Goal: Information Seeking & Learning: Check status

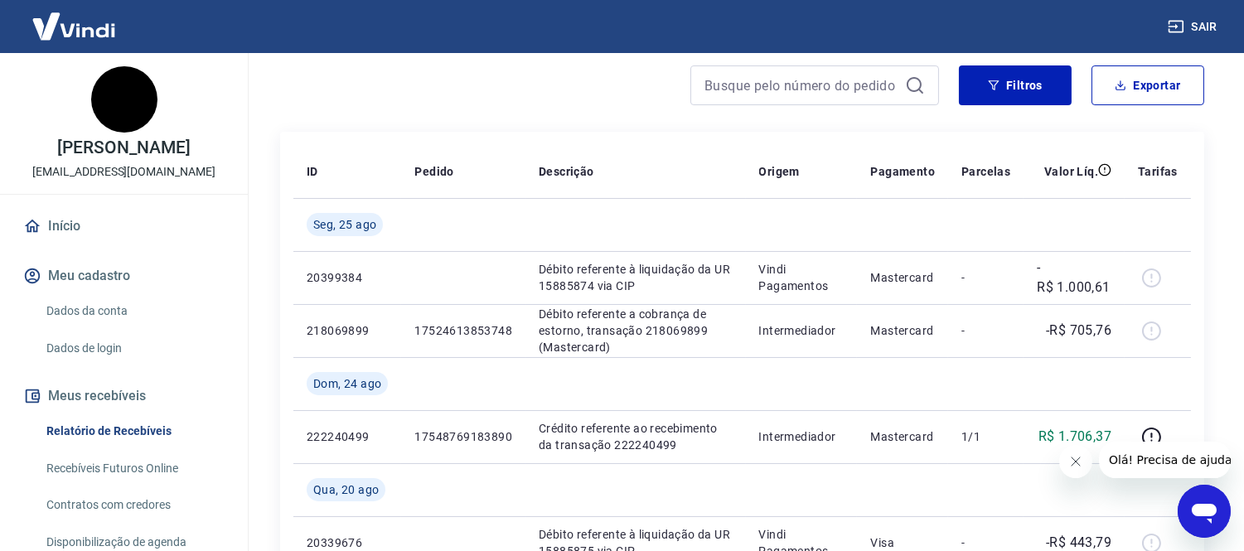
scroll to position [184, 0]
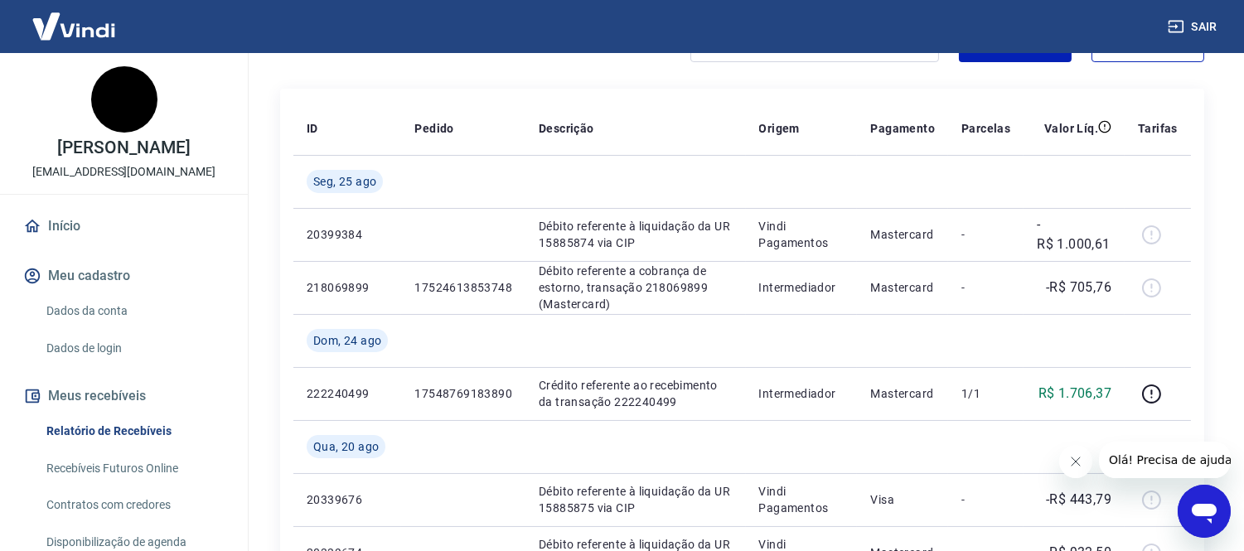
click at [1077, 460] on icon "Fechar mensagem da empresa" at bounding box center [1074, 460] width 13 height 13
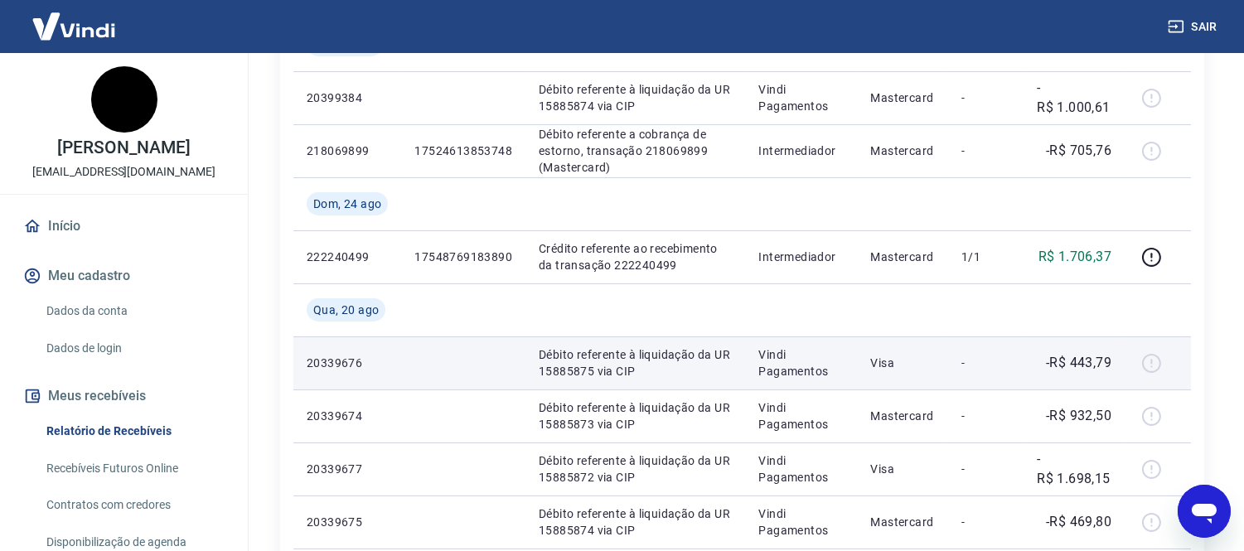
scroll to position [276, 0]
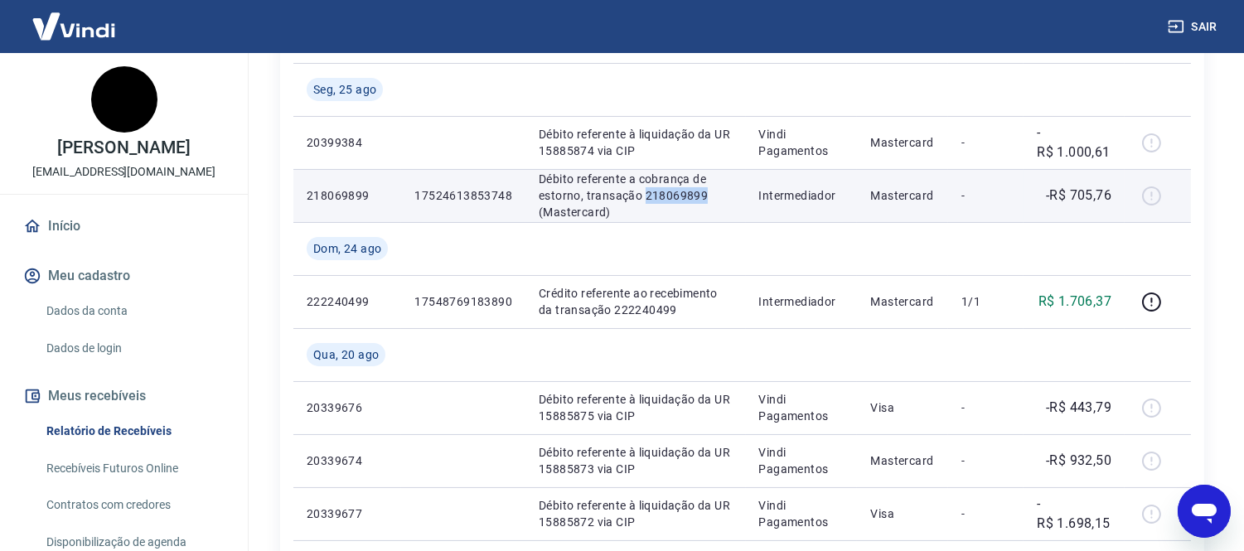
drag, startPoint x: 642, startPoint y: 196, endPoint x: 704, endPoint y: 192, distance: 62.2
click at [704, 192] on p "Débito referente a cobrança de estorno, transação 218069899 (Mastercard)" at bounding box center [636, 196] width 194 height 50
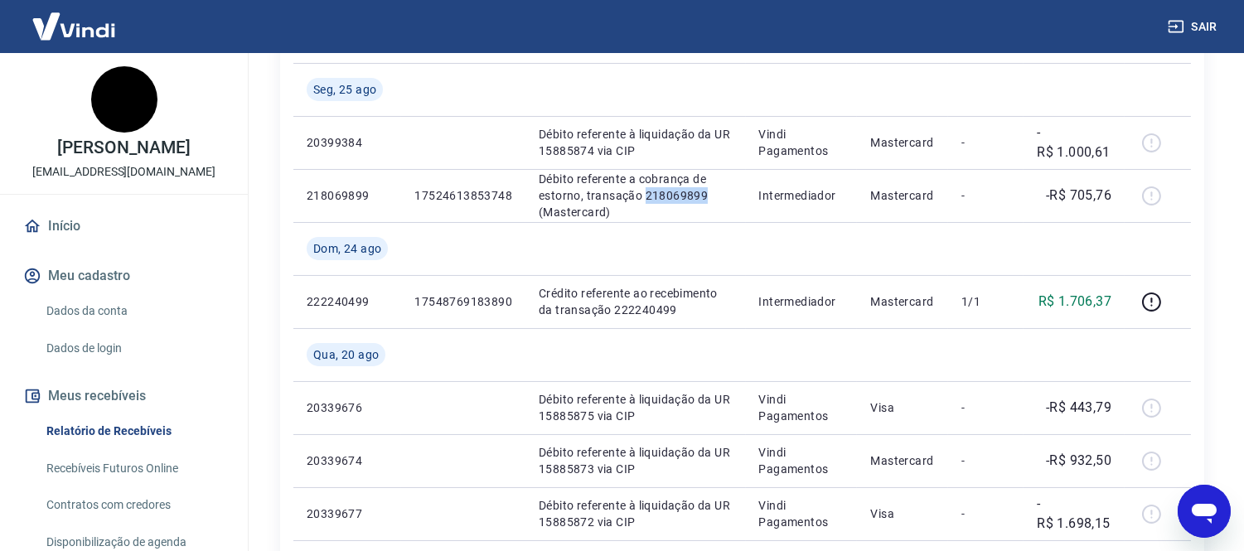
copy p "218069899"
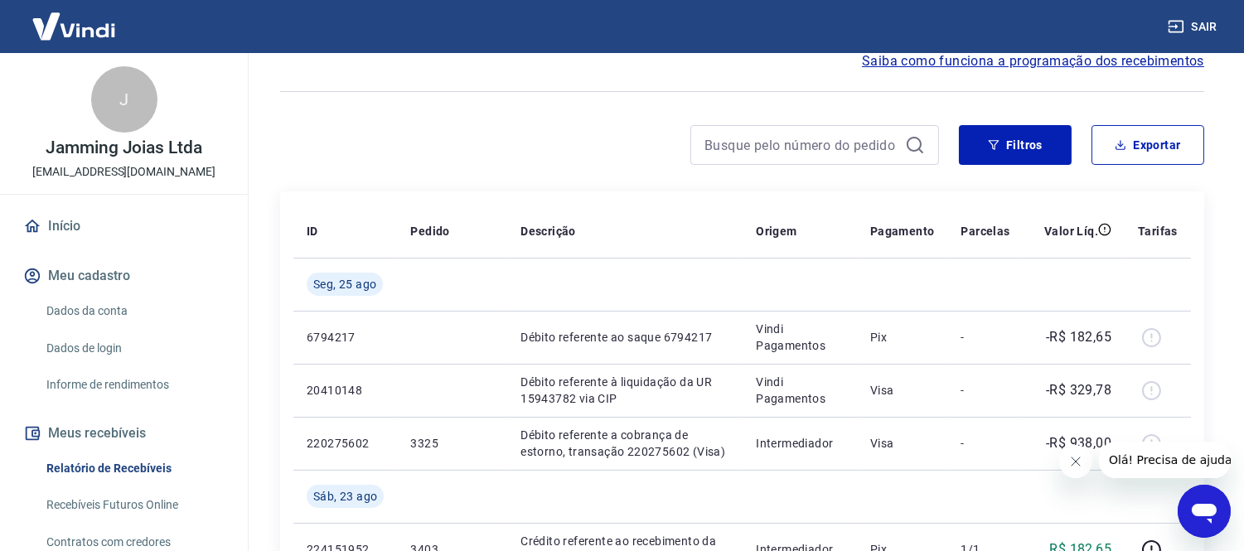
scroll to position [184, 0]
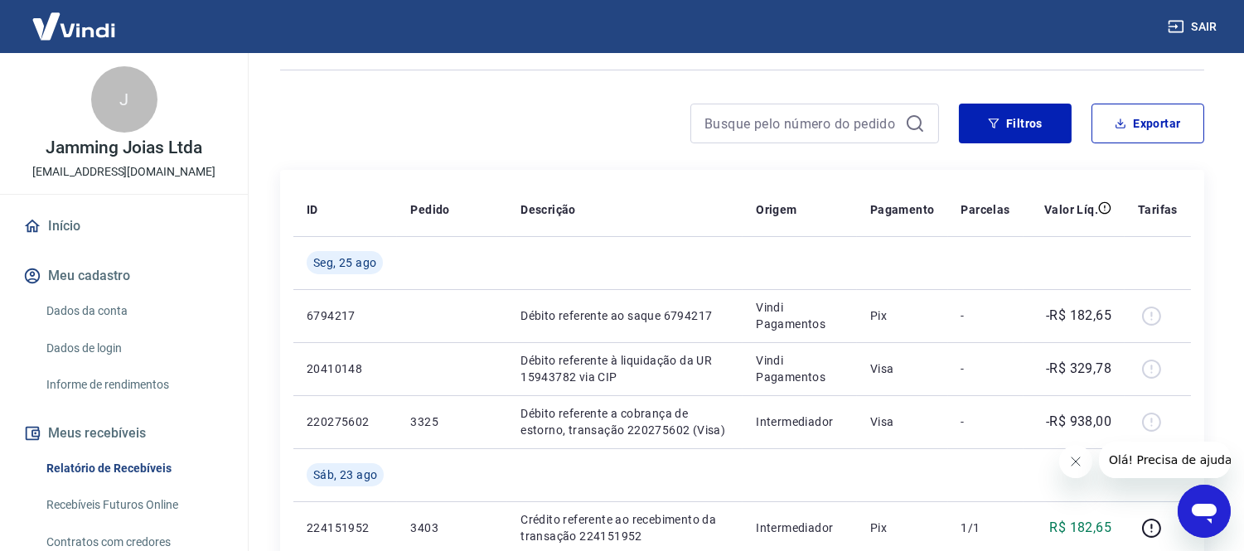
click at [1072, 462] on icon "Fechar mensagem da empresa" at bounding box center [1075, 461] width 8 height 8
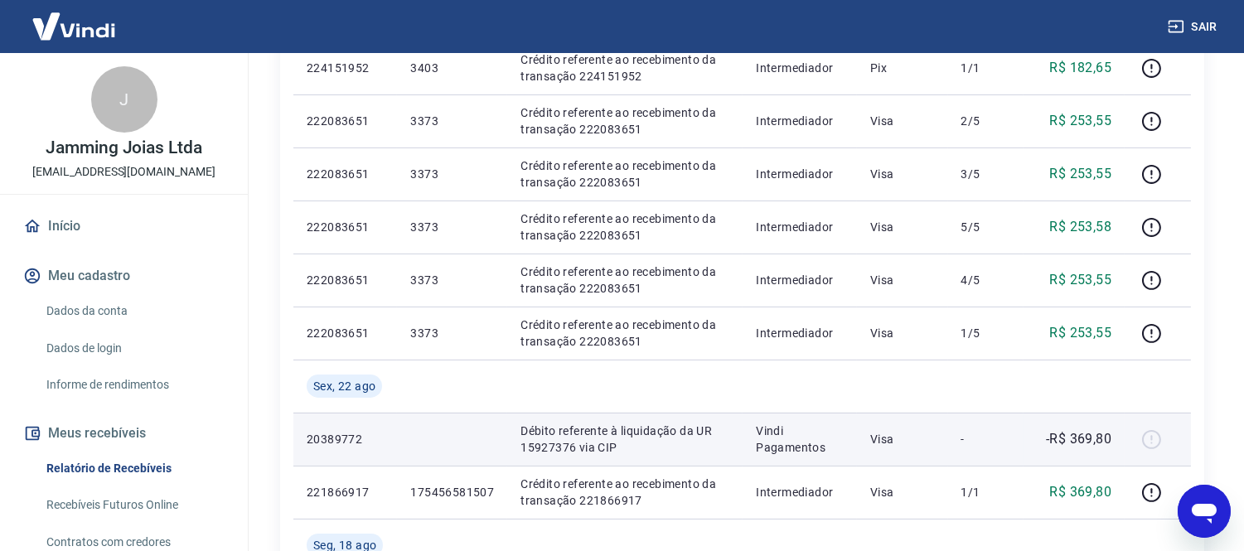
scroll to position [552, 0]
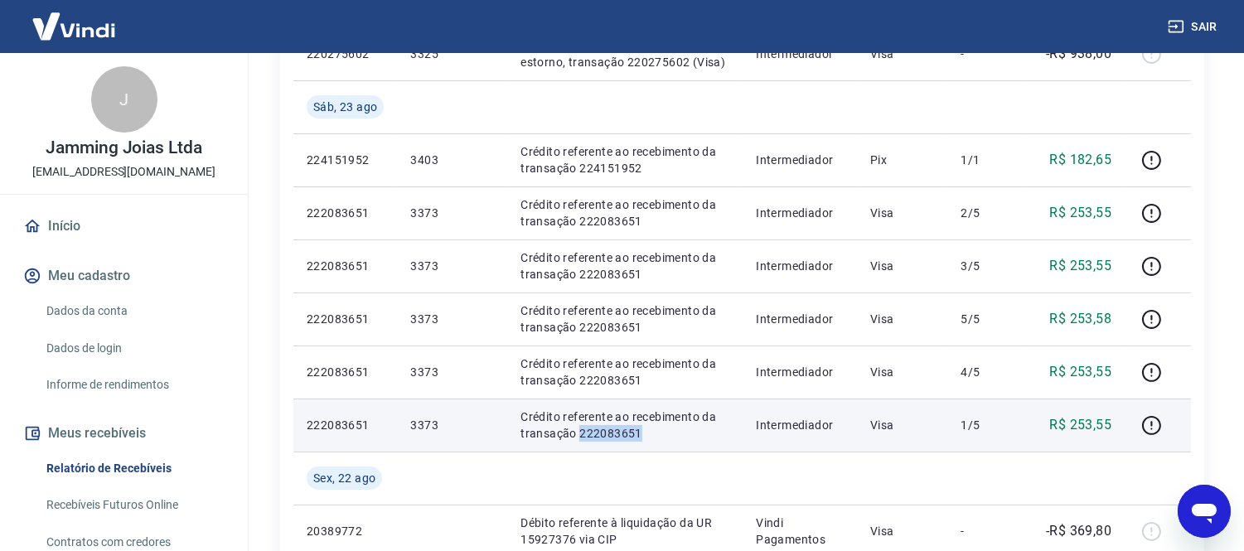
drag, startPoint x: 578, startPoint y: 433, endPoint x: 657, endPoint y: 434, distance: 79.6
click at [657, 434] on p "Crédito referente ao recebimento da transação 222083651" at bounding box center [624, 425] width 209 height 33
copy p "222083651"
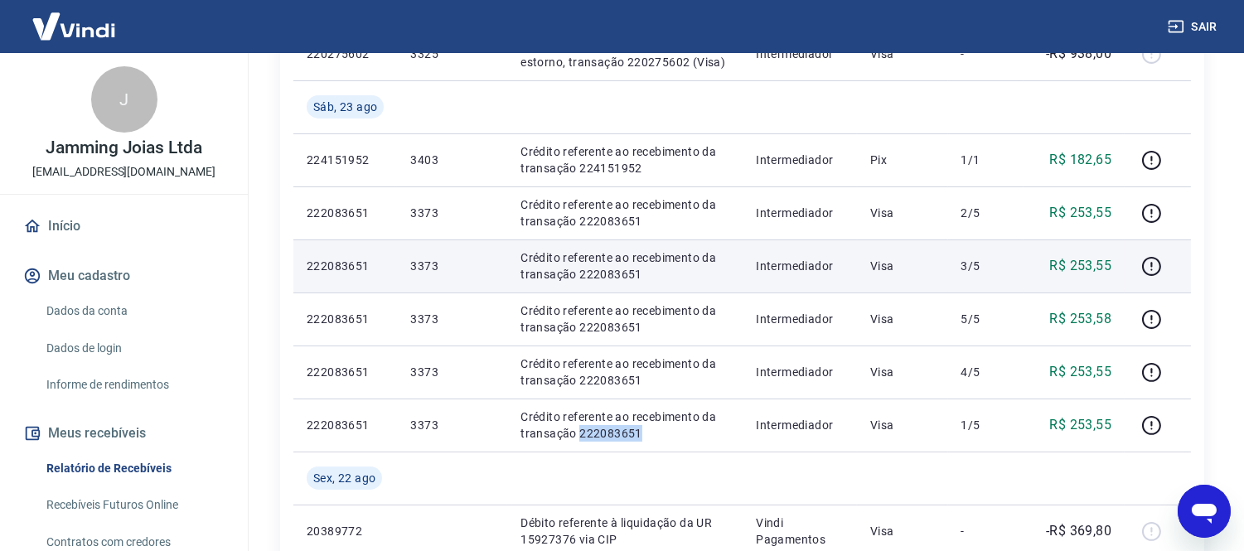
scroll to position [460, 0]
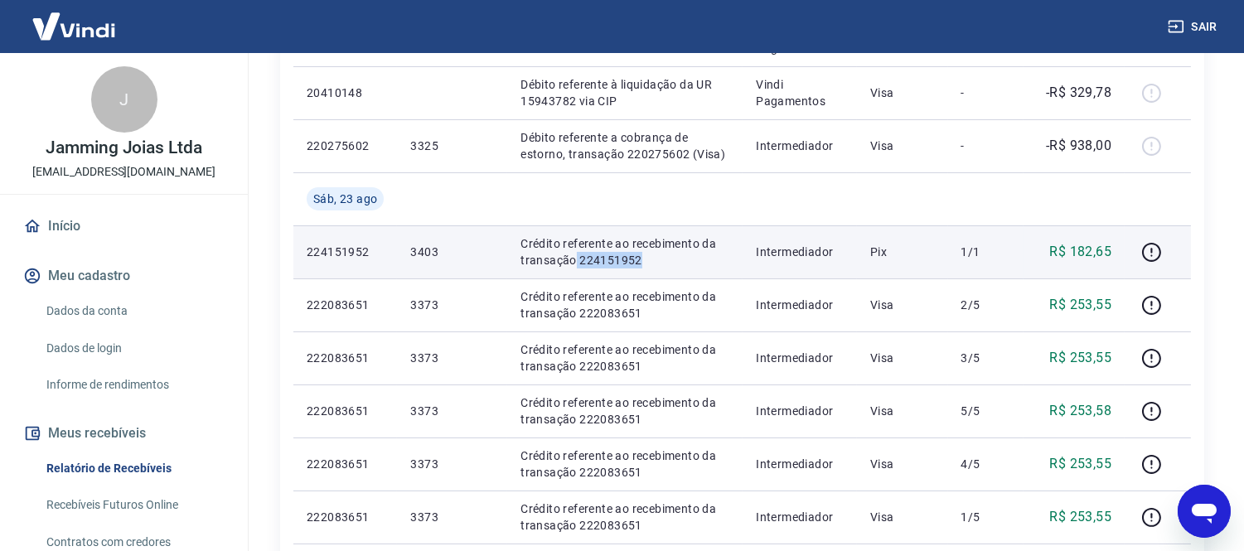
drag, startPoint x: 578, startPoint y: 259, endPoint x: 642, endPoint y: 254, distance: 64.8
click at [642, 254] on p "Crédito referente ao recebimento da transação 224151952" at bounding box center [624, 251] width 209 height 33
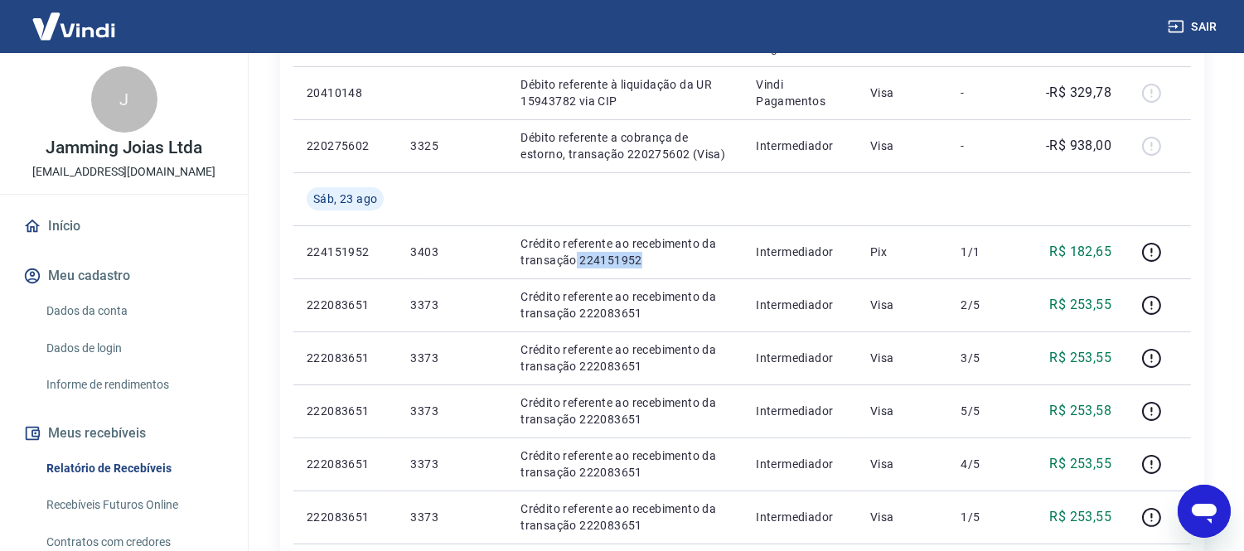
copy p "224151952"
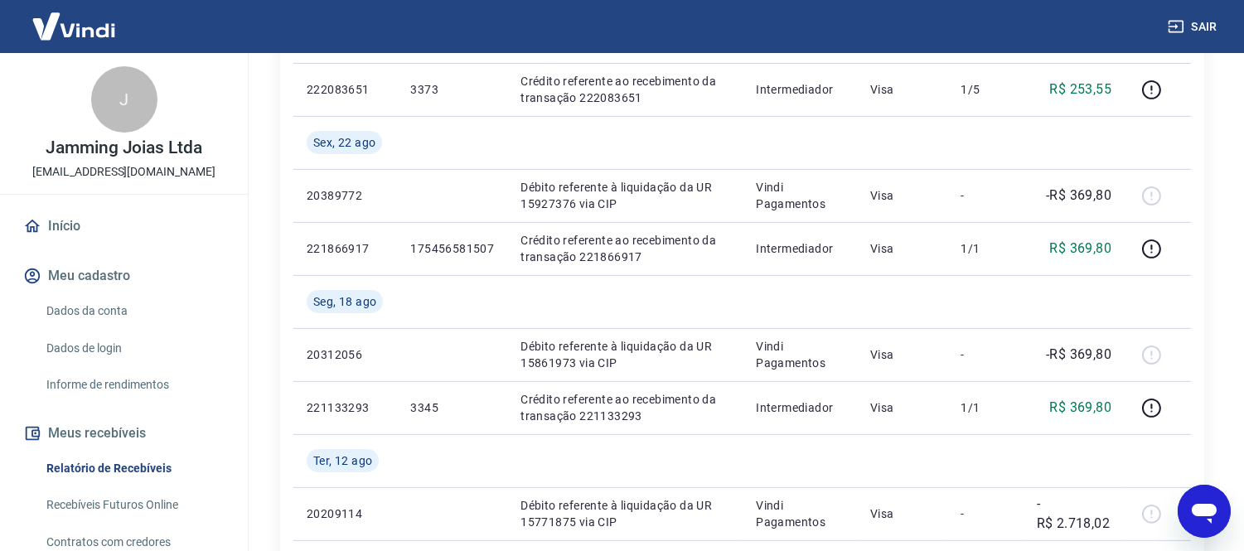
scroll to position [921, 0]
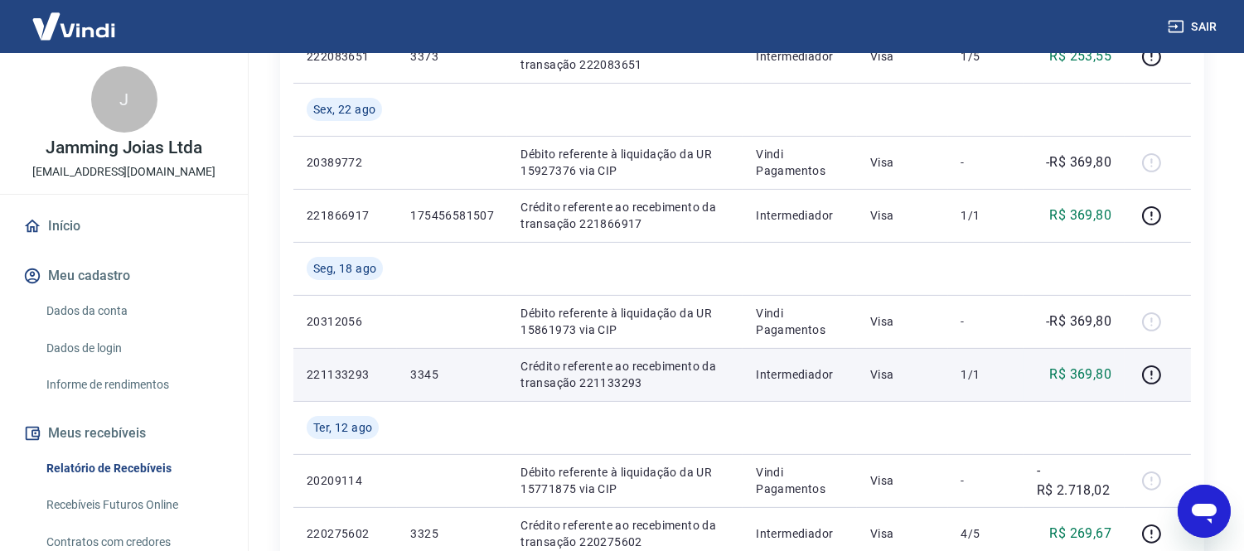
click at [577, 382] on p "Crédito referente ao recebimento da transação 221133293" at bounding box center [624, 374] width 209 height 33
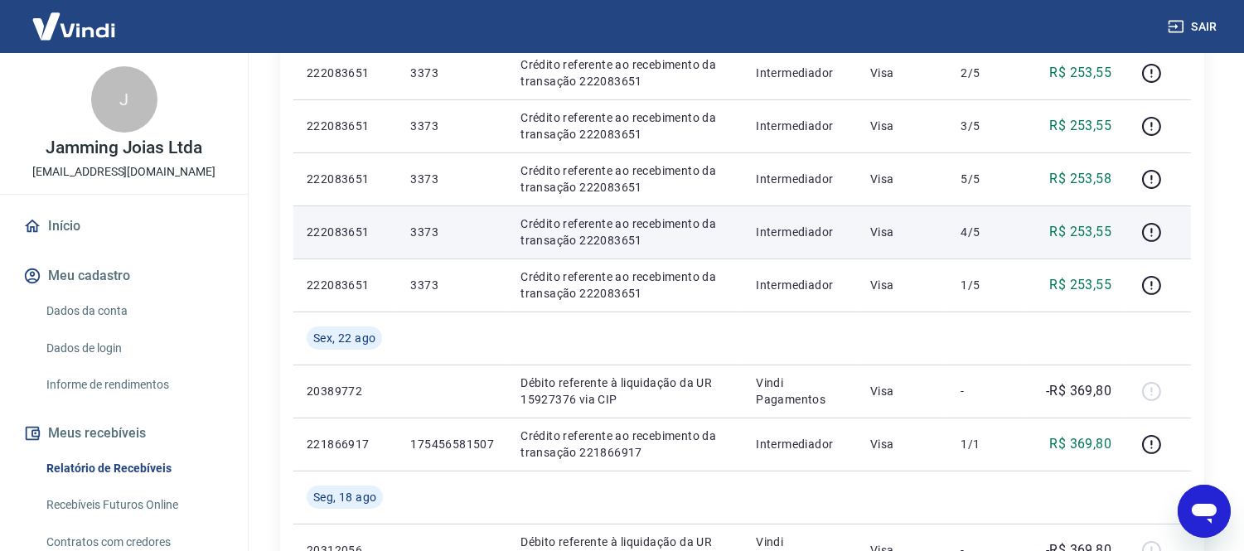
scroll to position [736, 0]
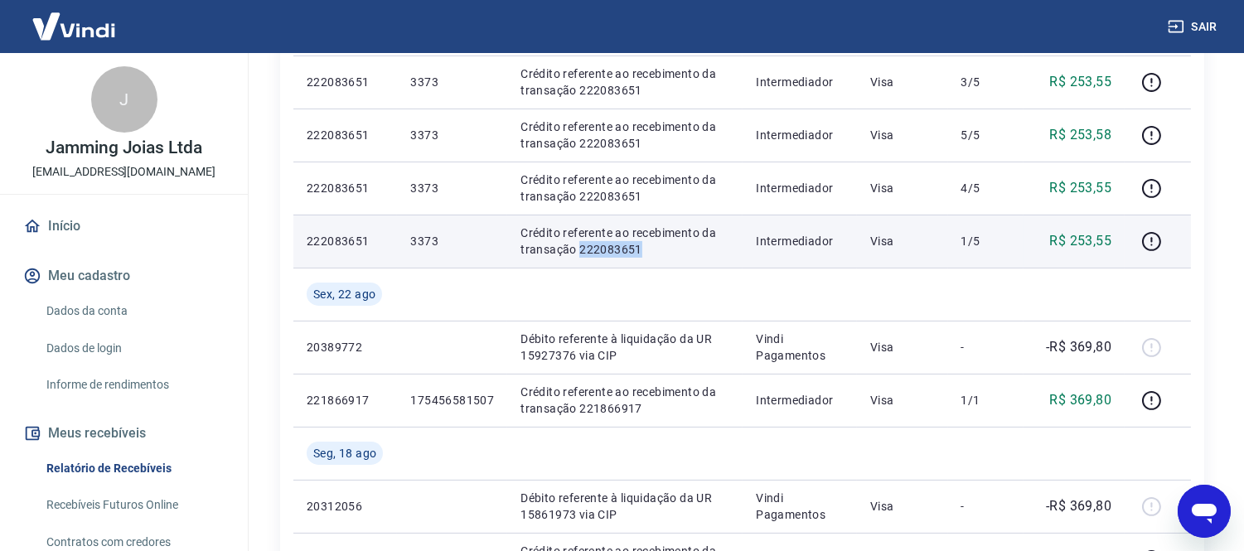
drag, startPoint x: 578, startPoint y: 245, endPoint x: 637, endPoint y: 246, distance: 58.9
click at [637, 246] on p "Crédito referente ao recebimento da transação 222083651" at bounding box center [624, 241] width 209 height 33
copy p "222083651"
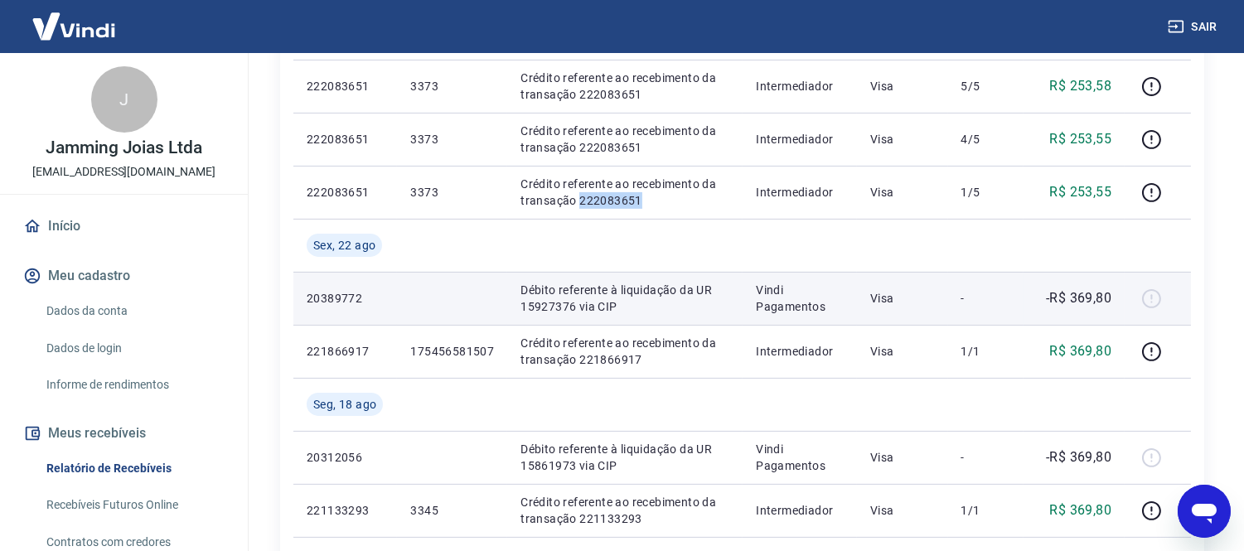
scroll to position [829, 0]
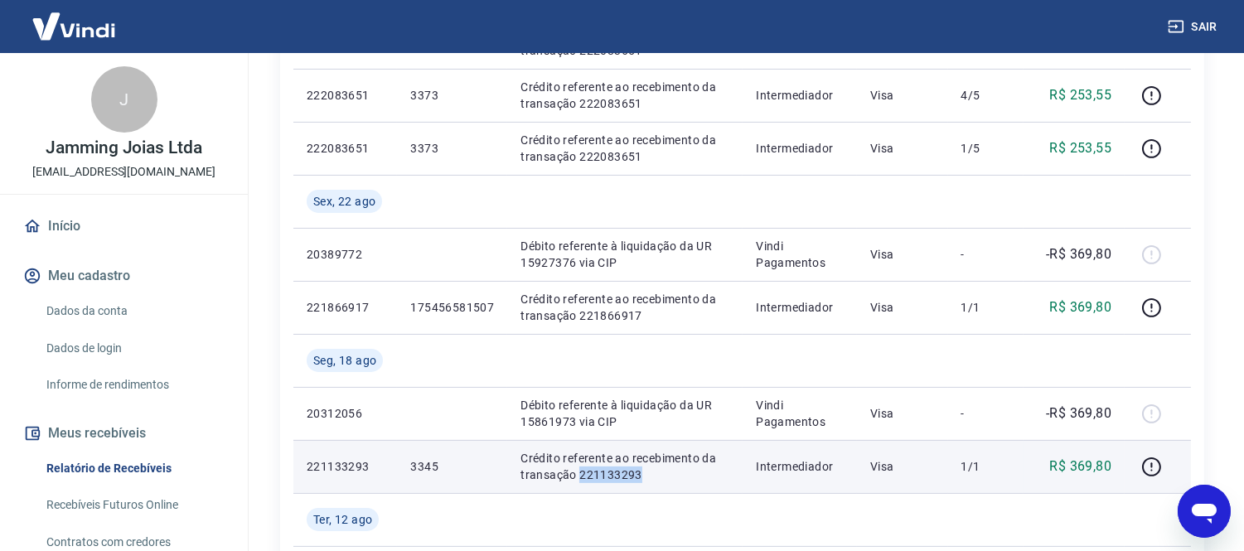
drag, startPoint x: 575, startPoint y: 471, endPoint x: 642, endPoint y: 477, distance: 67.5
click at [642, 477] on p "Crédito referente ao recebimento da transação 221133293" at bounding box center [624, 466] width 209 height 33
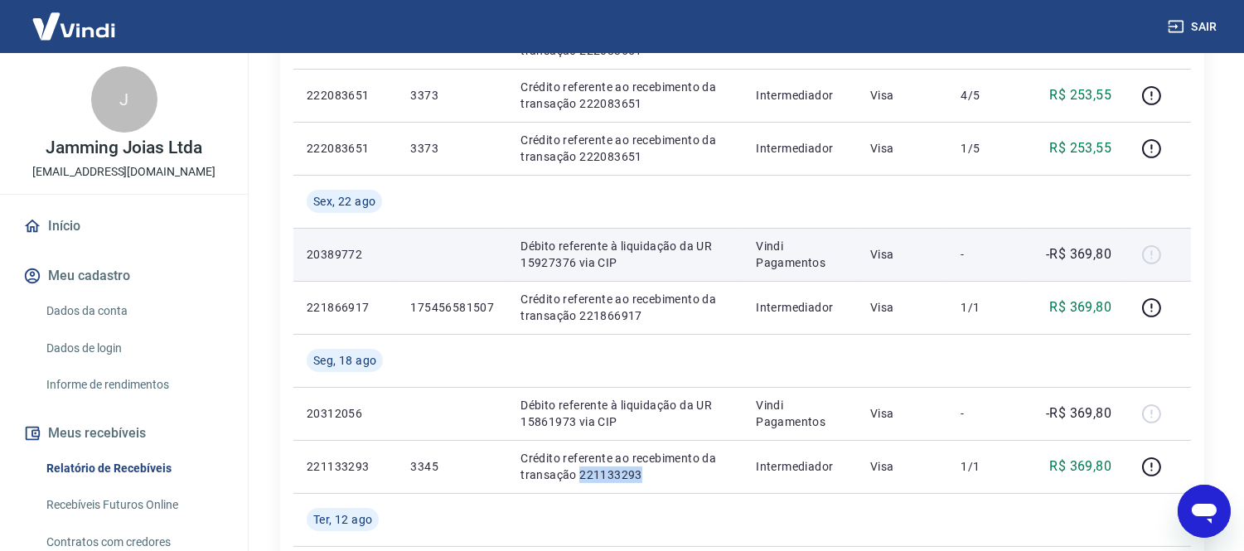
copy p "221133293"
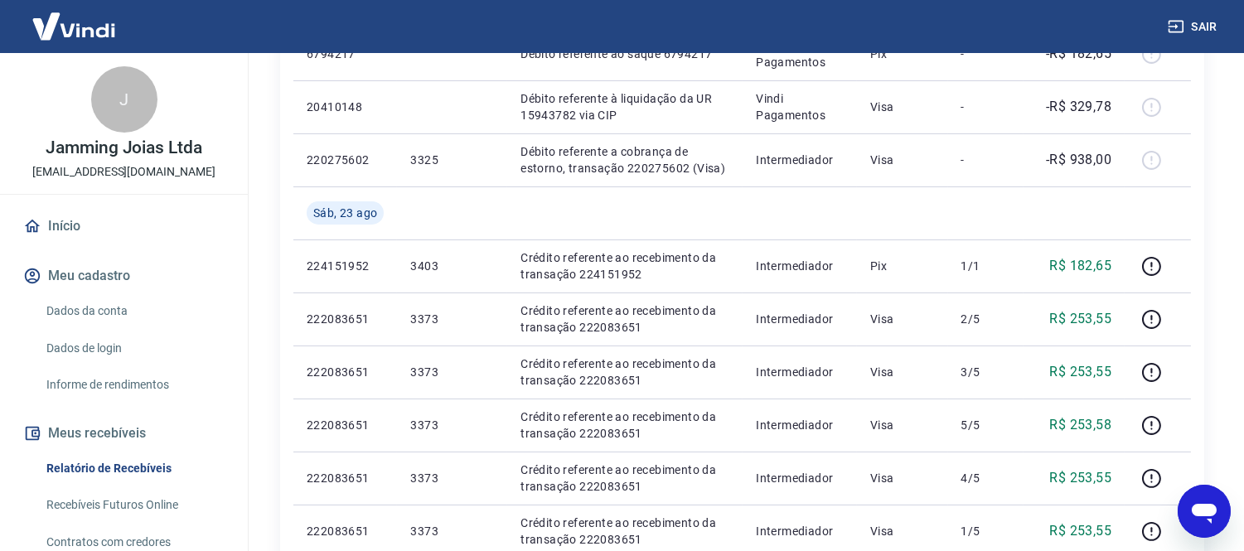
scroll to position [368, 0]
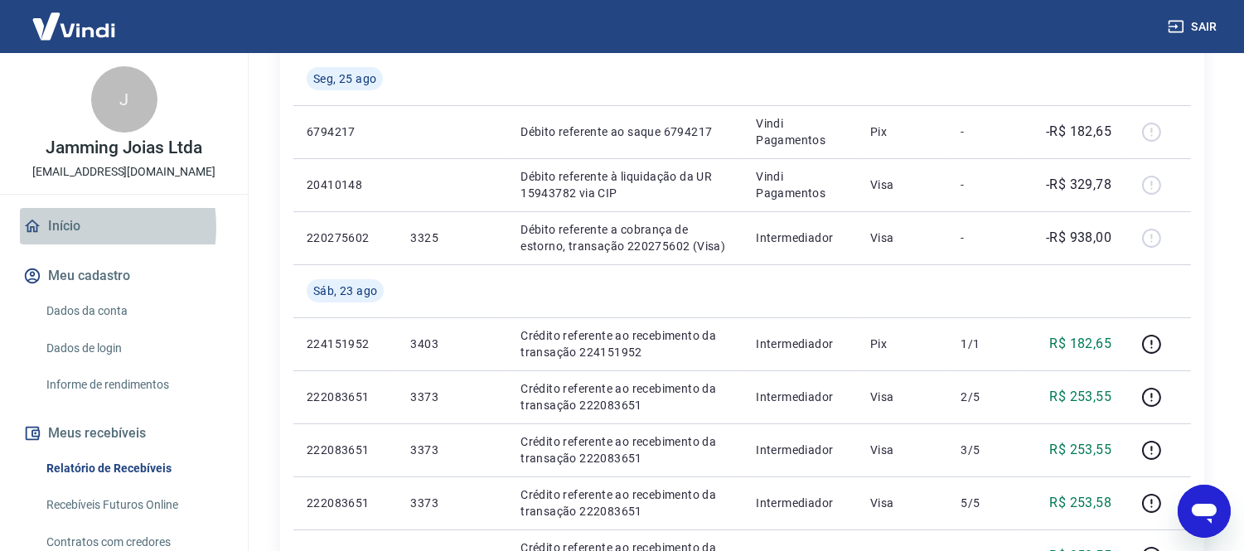
click at [72, 227] on link "Início" at bounding box center [124, 226] width 208 height 36
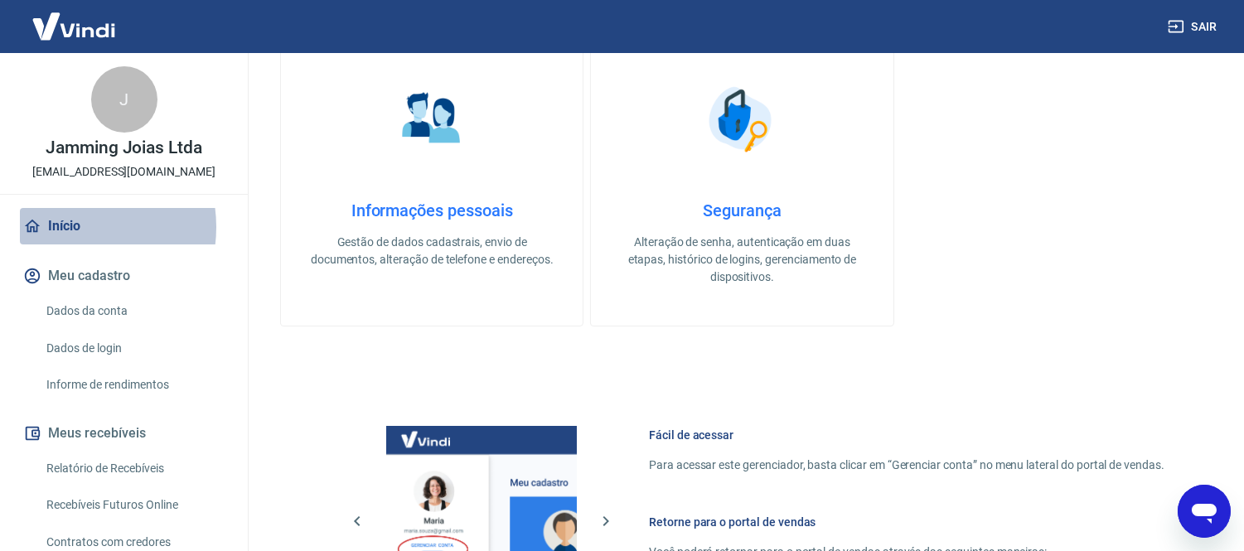
click at [72, 227] on link "Início" at bounding box center [124, 226] width 208 height 36
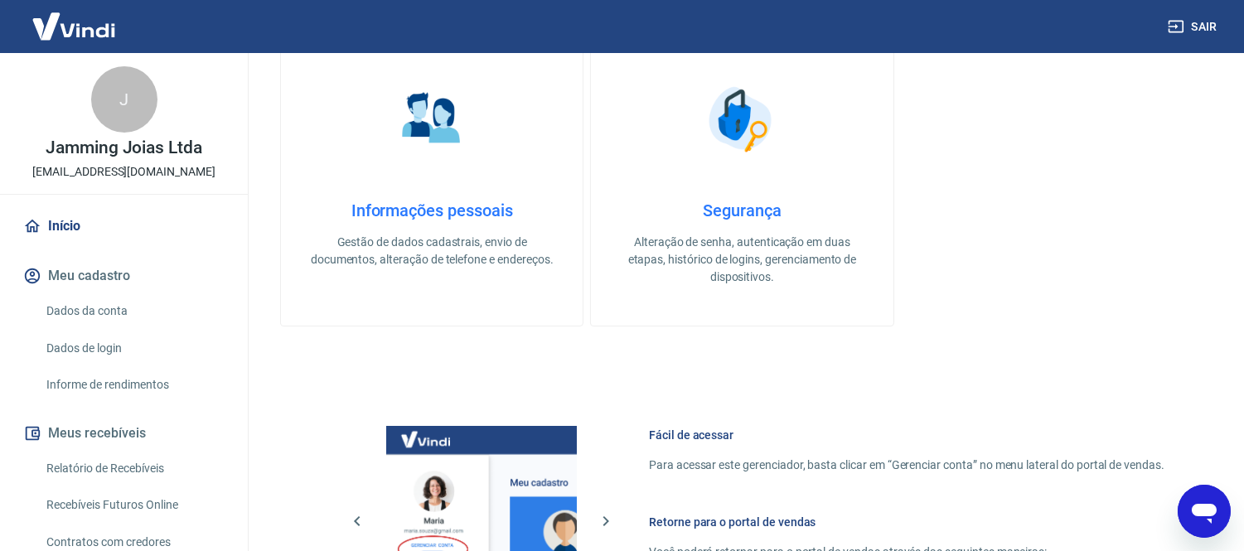
click at [94, 270] on button "Meu cadastro" at bounding box center [124, 276] width 208 height 36
click at [111, 317] on link "Dados da conta" at bounding box center [134, 311] width 188 height 34
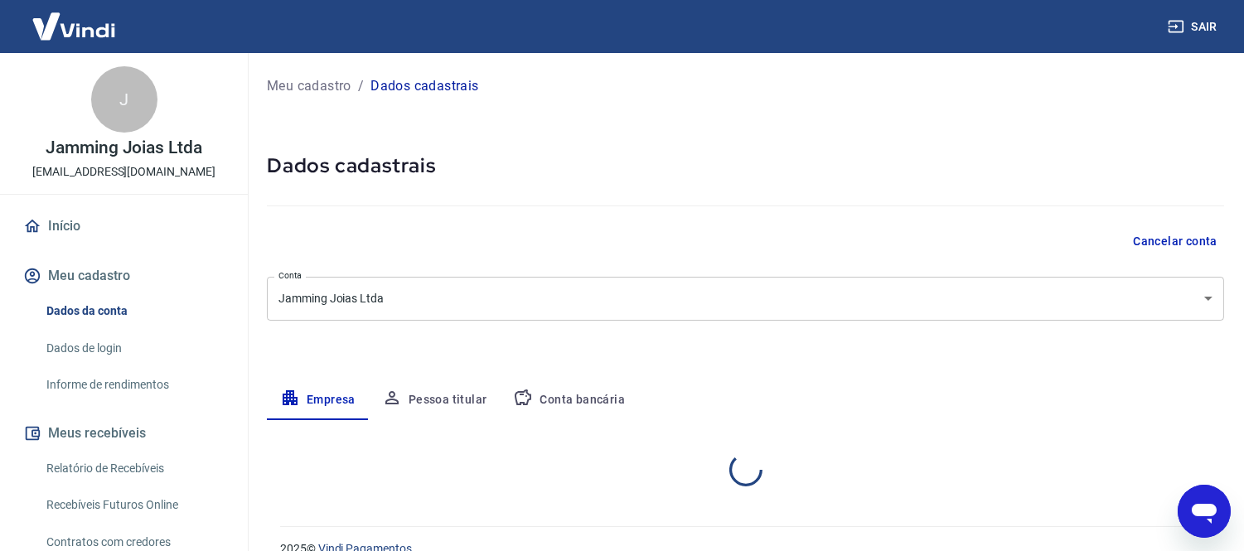
select select "MG"
select select "business"
click at [112, 278] on button "Meu cadastro" at bounding box center [124, 276] width 208 height 36
click at [90, 465] on link "Relatório de Recebíveis" at bounding box center [134, 469] width 188 height 34
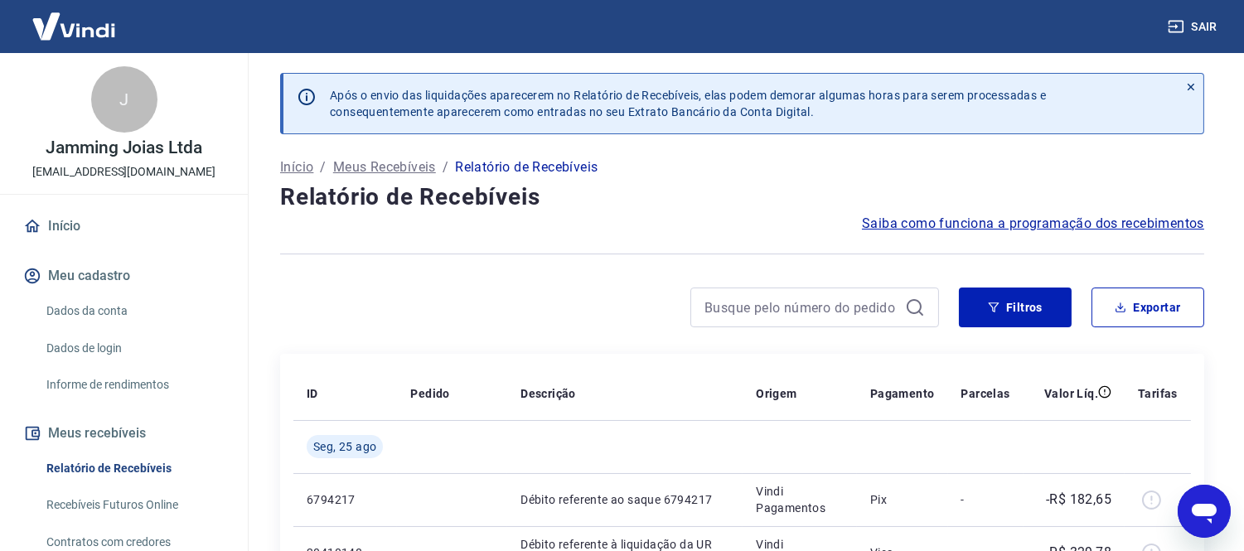
drag, startPoint x: 95, startPoint y: 465, endPoint x: 371, endPoint y: 345, distance: 301.0
click at [96, 465] on link "Relatório de Recebíveis" at bounding box center [134, 469] width 188 height 34
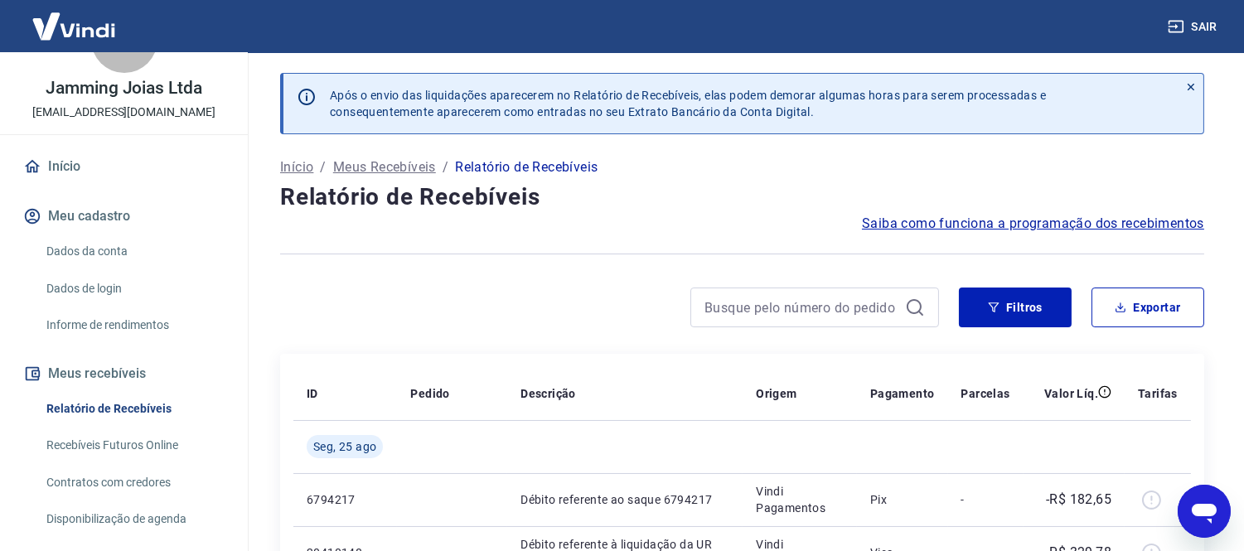
scroll to position [92, 0]
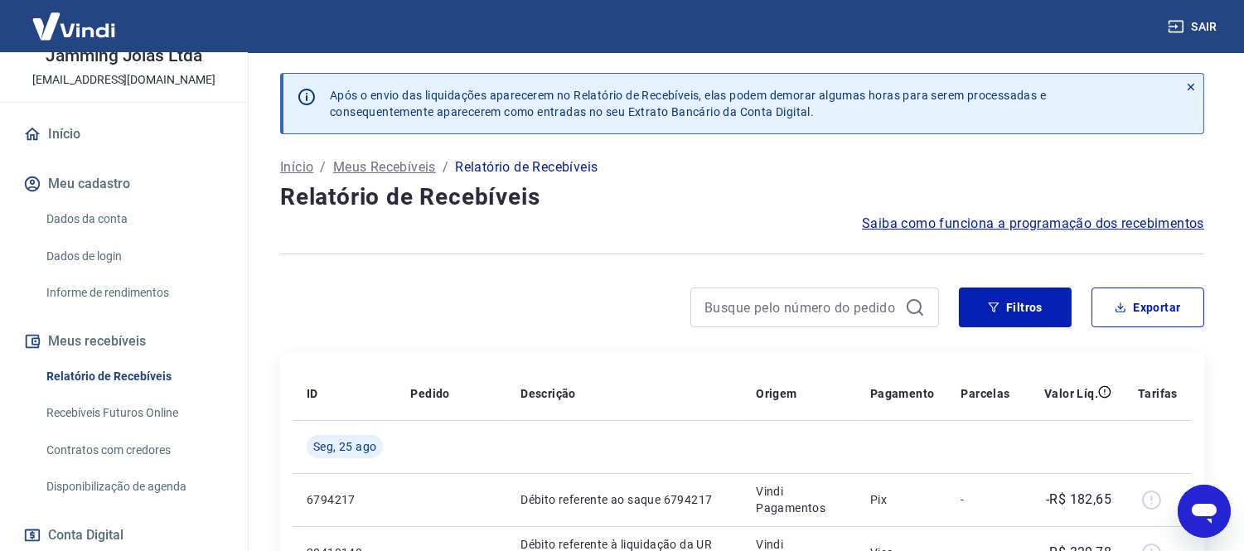
click at [135, 409] on link "Recebíveis Futuros Online" at bounding box center [134, 413] width 188 height 34
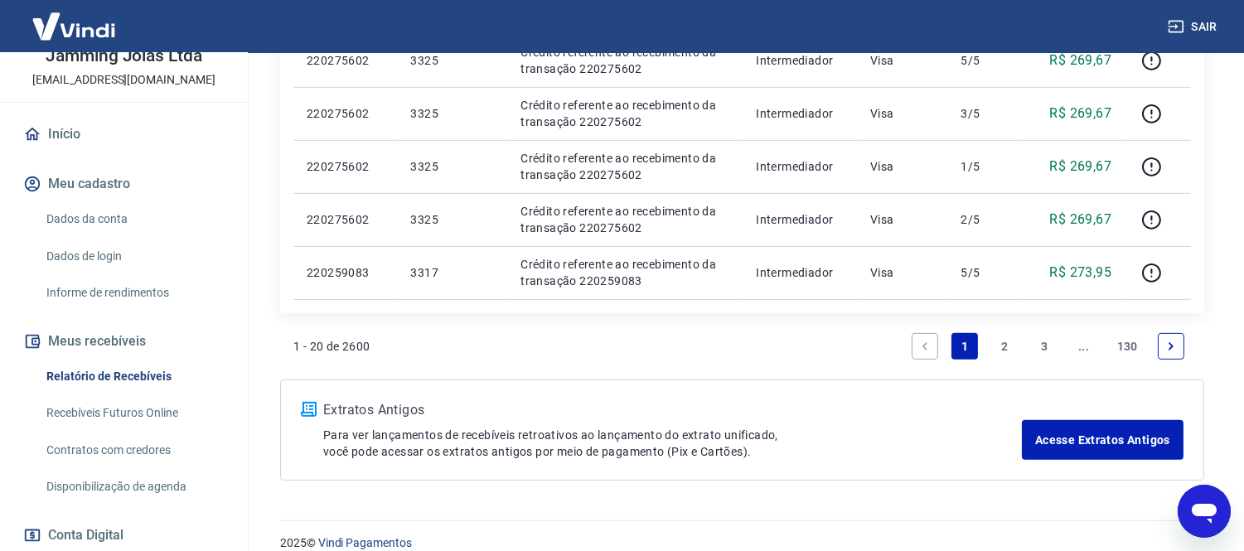
scroll to position [1467, 0]
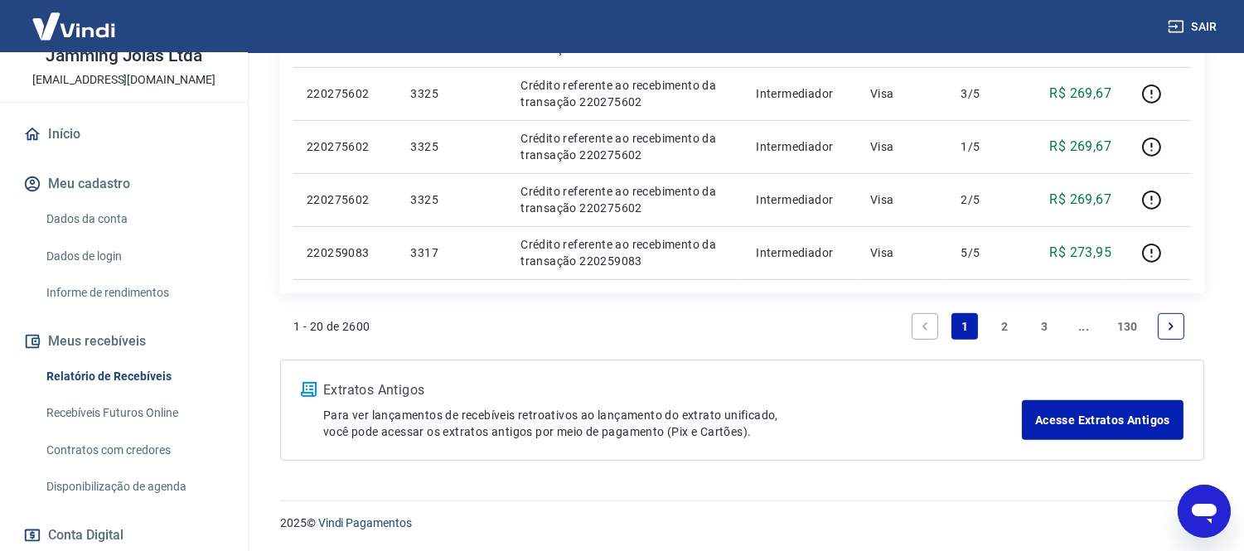
click at [1001, 322] on link "2" at bounding box center [1004, 326] width 27 height 27
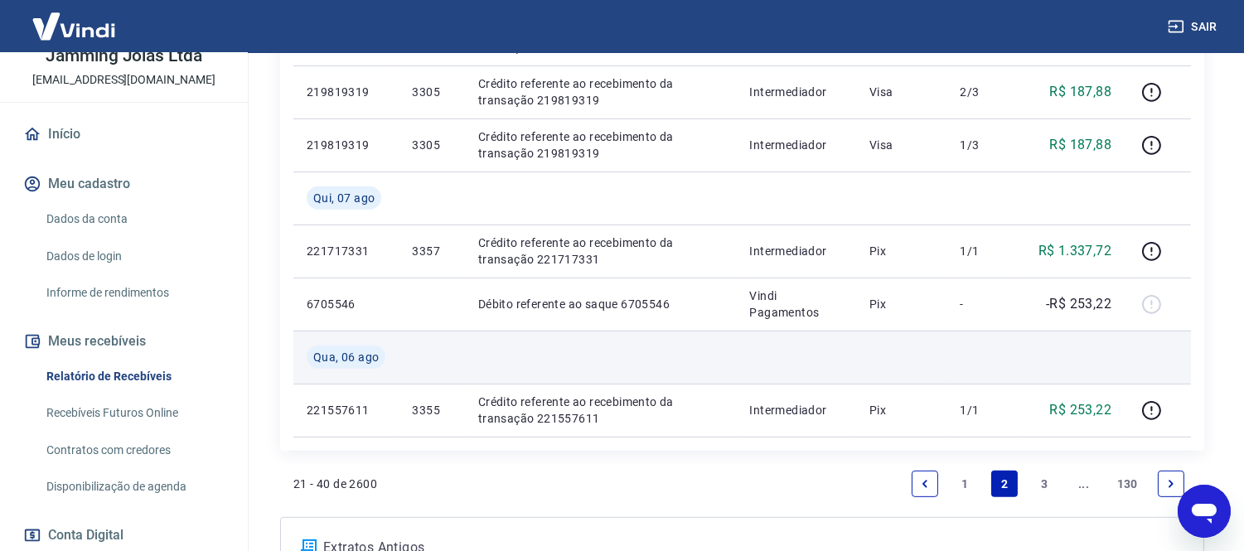
scroll to position [1520, 0]
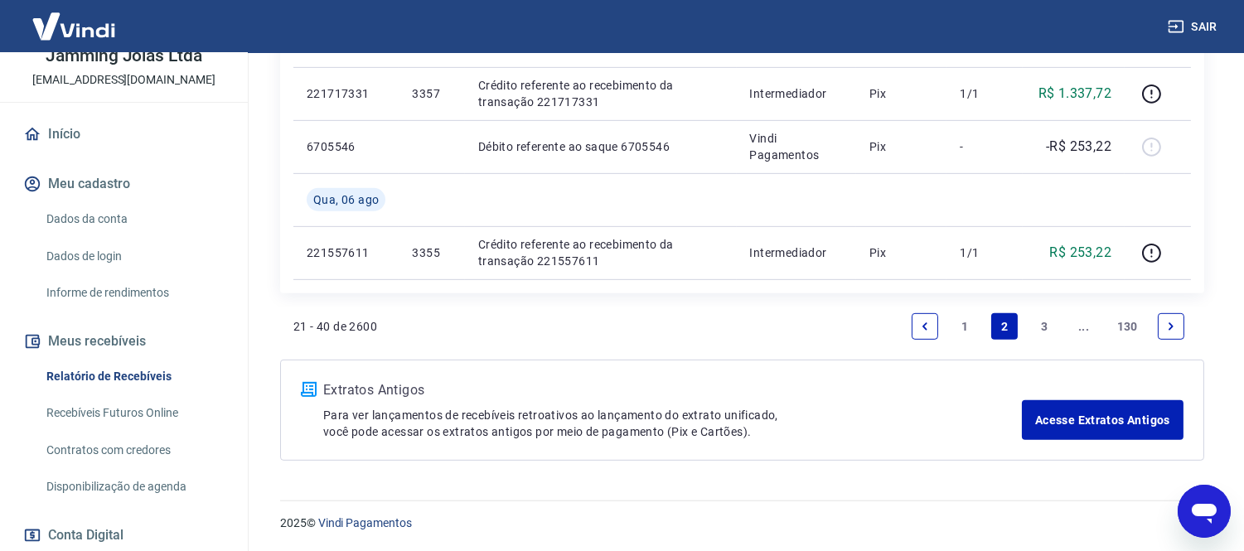
click at [966, 323] on link "1" at bounding box center [964, 326] width 27 height 27
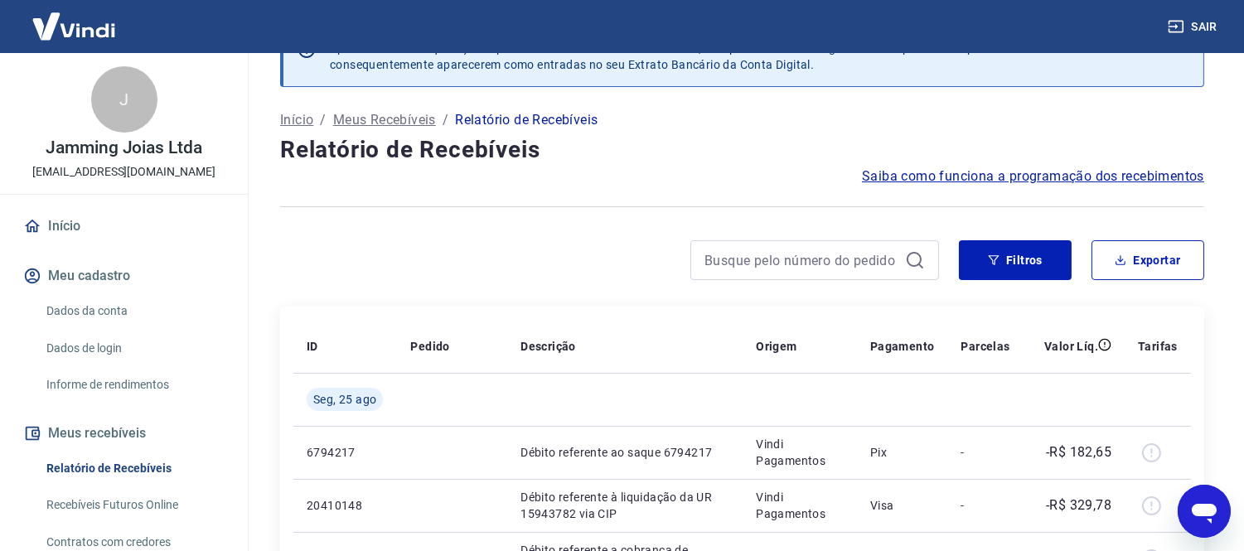
scroll to position [92, 0]
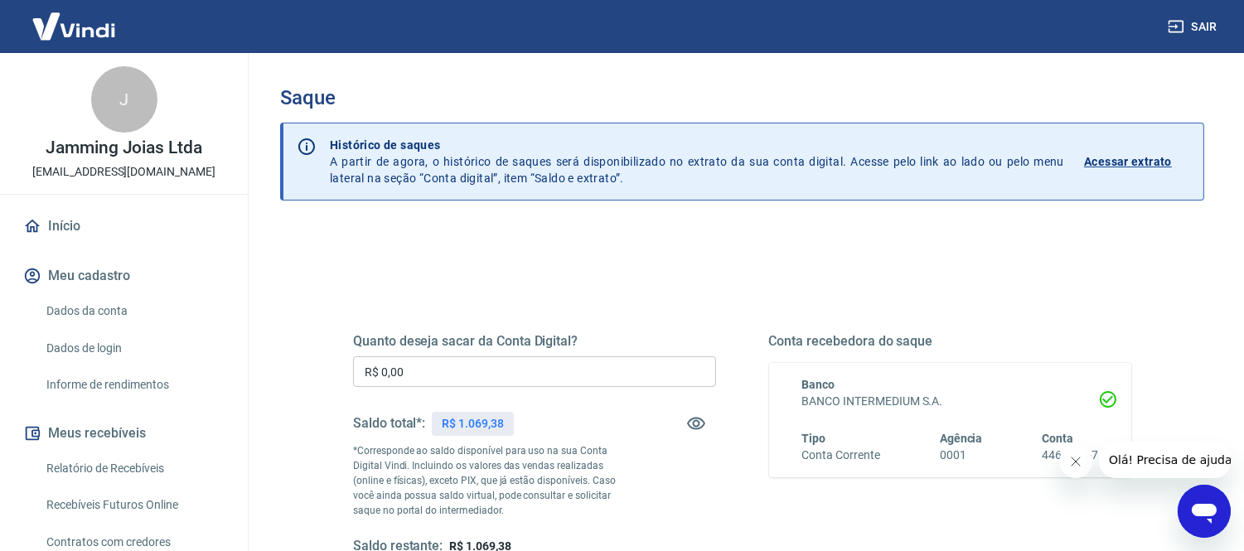
click at [87, 225] on link "Início" at bounding box center [124, 226] width 208 height 36
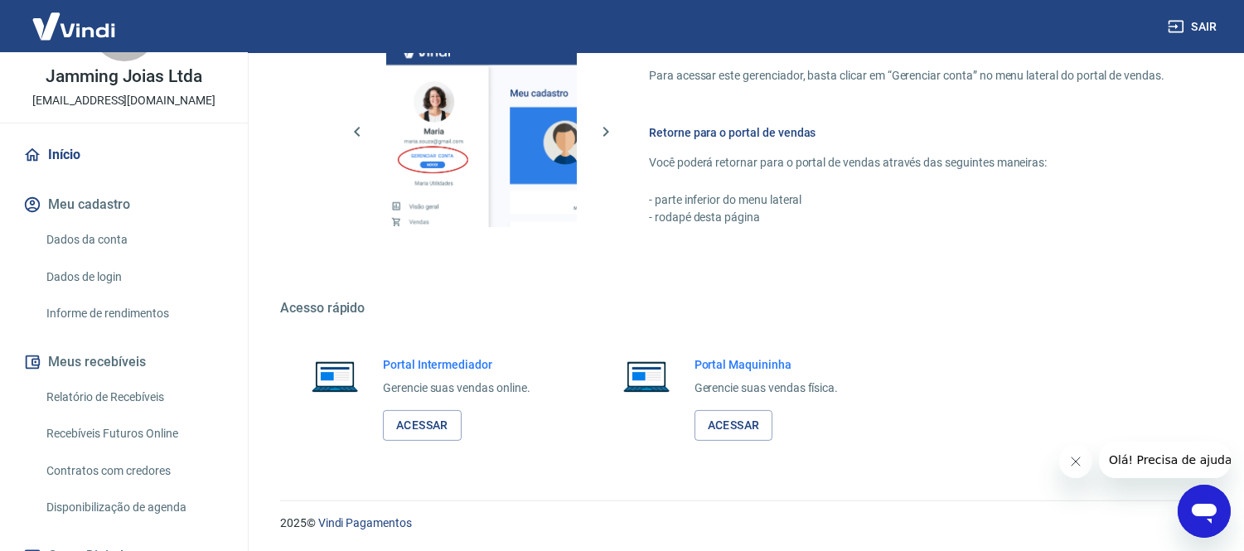
scroll to position [36, 0]
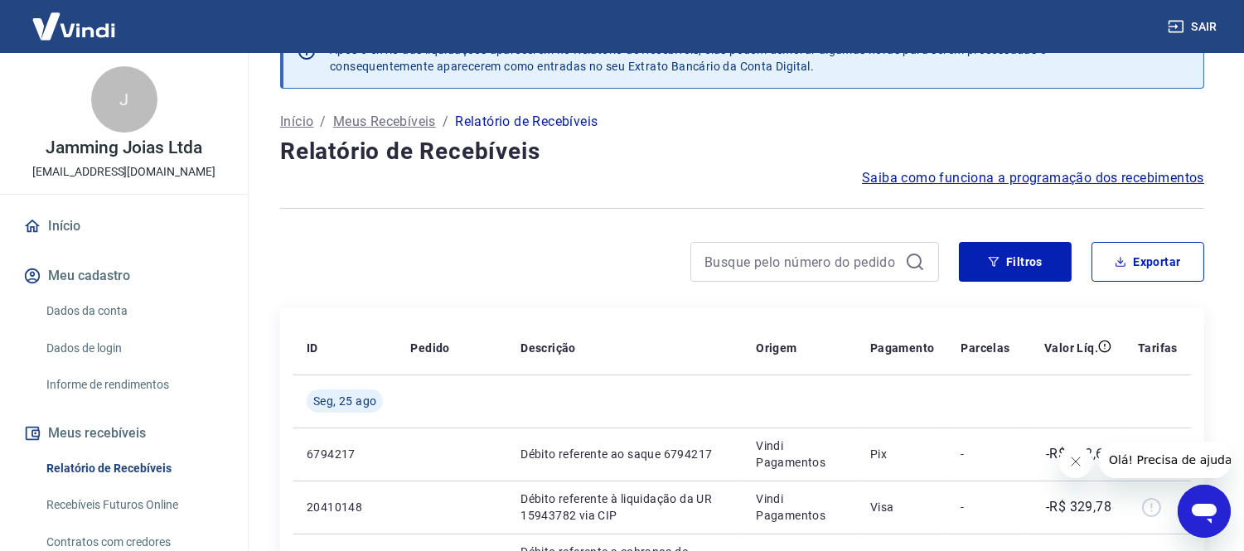
scroll to position [92, 0]
